Goal: Navigation & Orientation: Find specific page/section

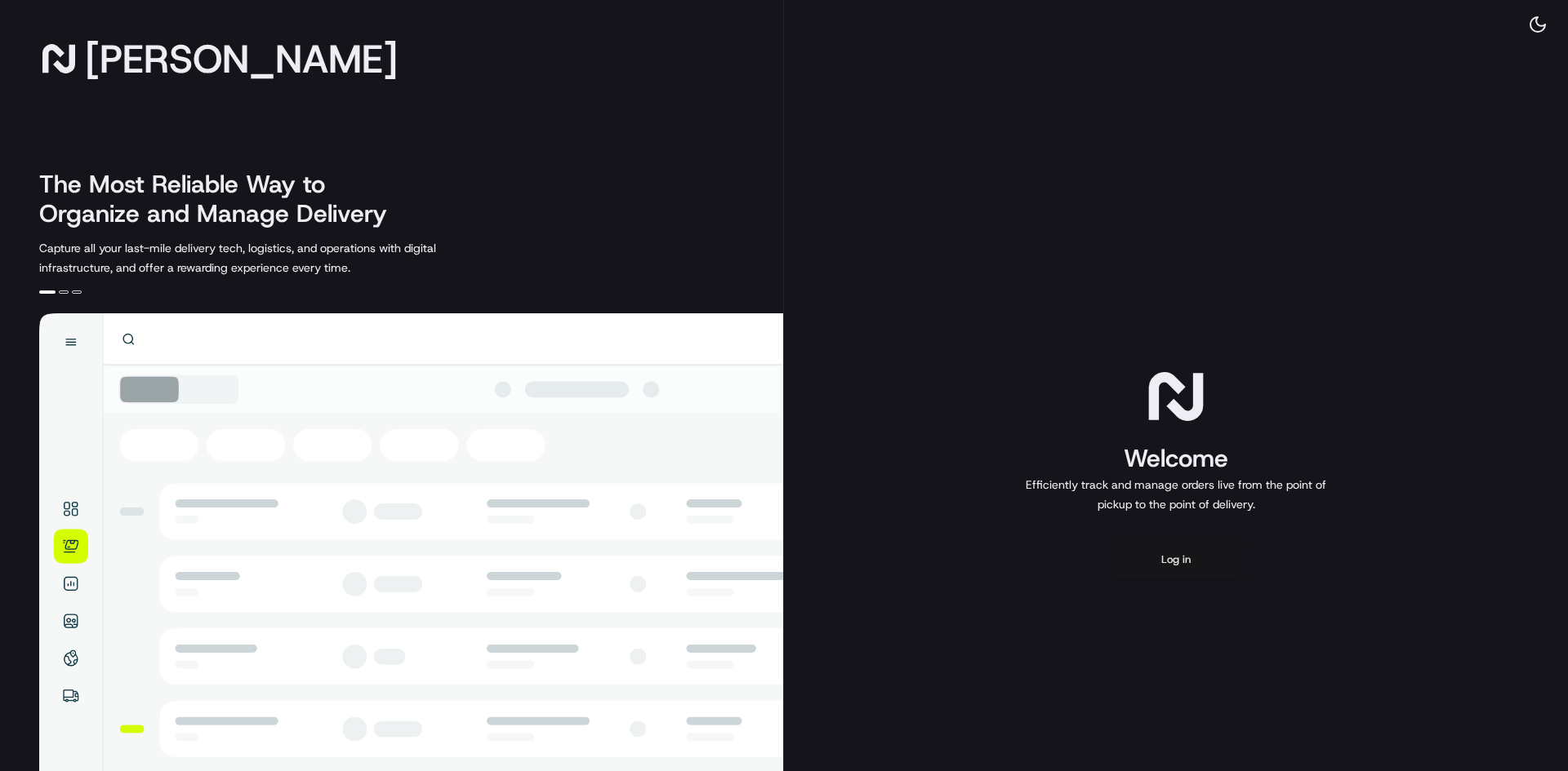
click at [1171, 561] on button "Log in" at bounding box center [1176, 559] width 130 height 39
